Goal: Information Seeking & Learning: Learn about a topic

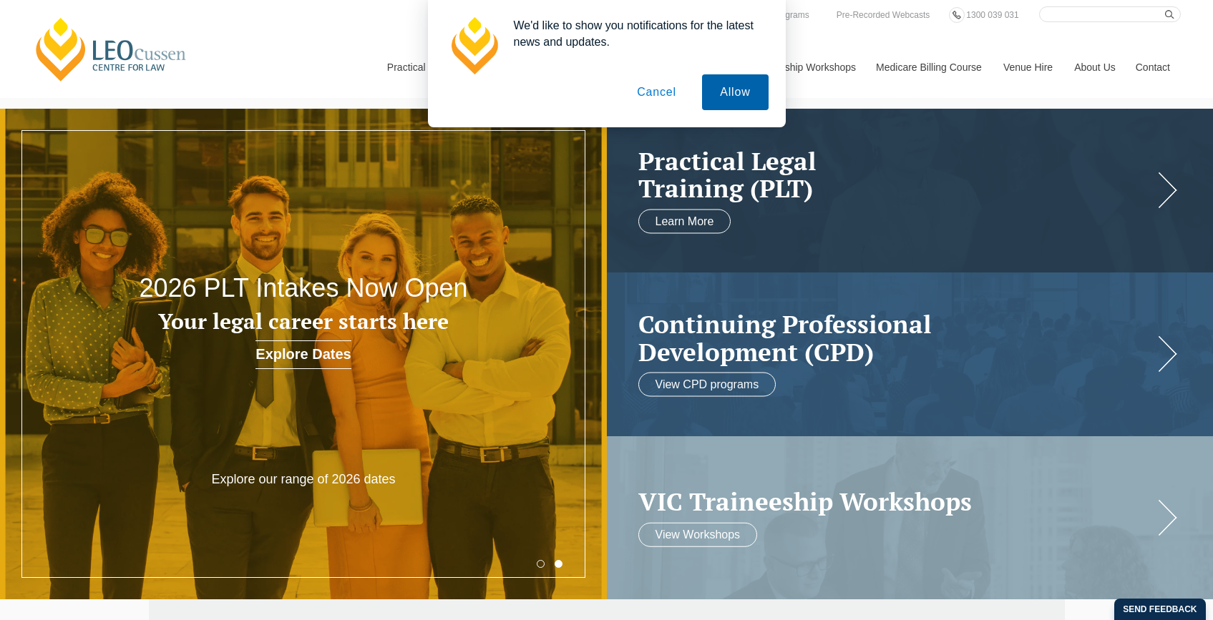
click at [724, 89] on button "Allow" at bounding box center [735, 92] width 66 height 36
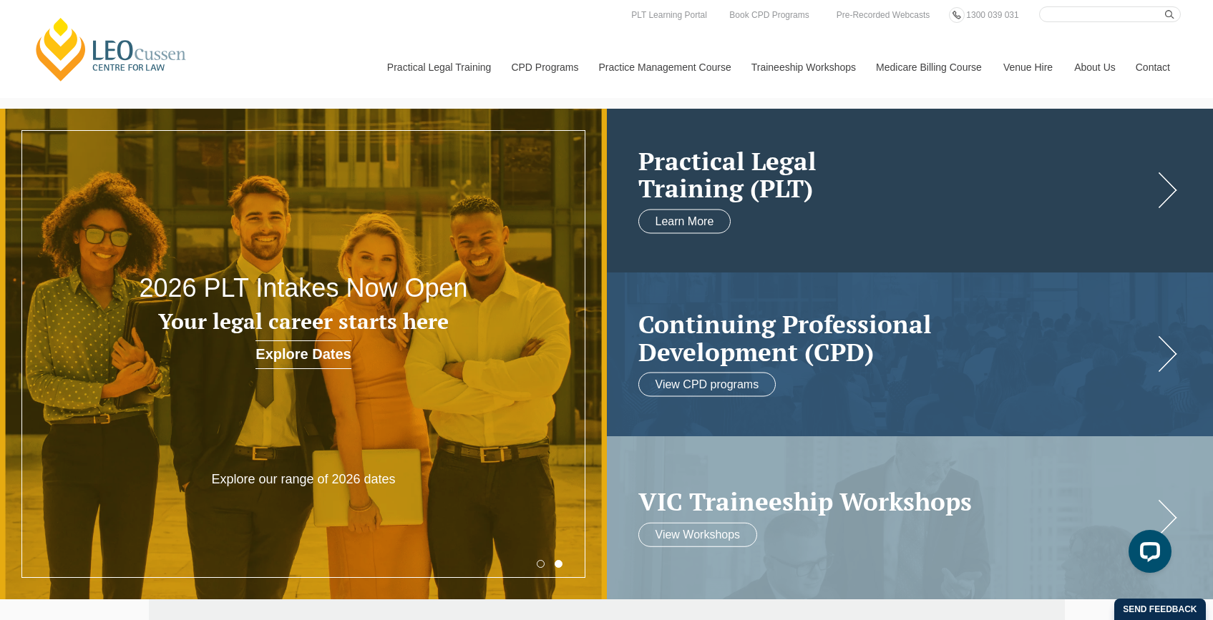
click at [904, 202] on link at bounding box center [910, 191] width 607 height 164
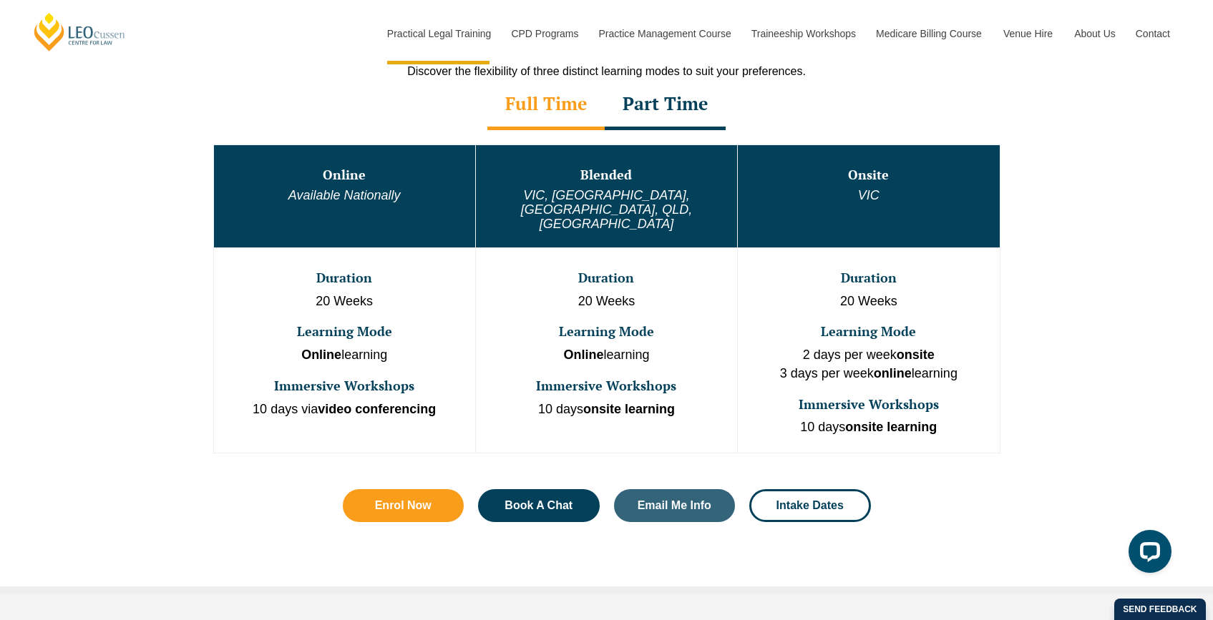
scroll to position [743, 0]
